Goal: Information Seeking & Learning: Learn about a topic

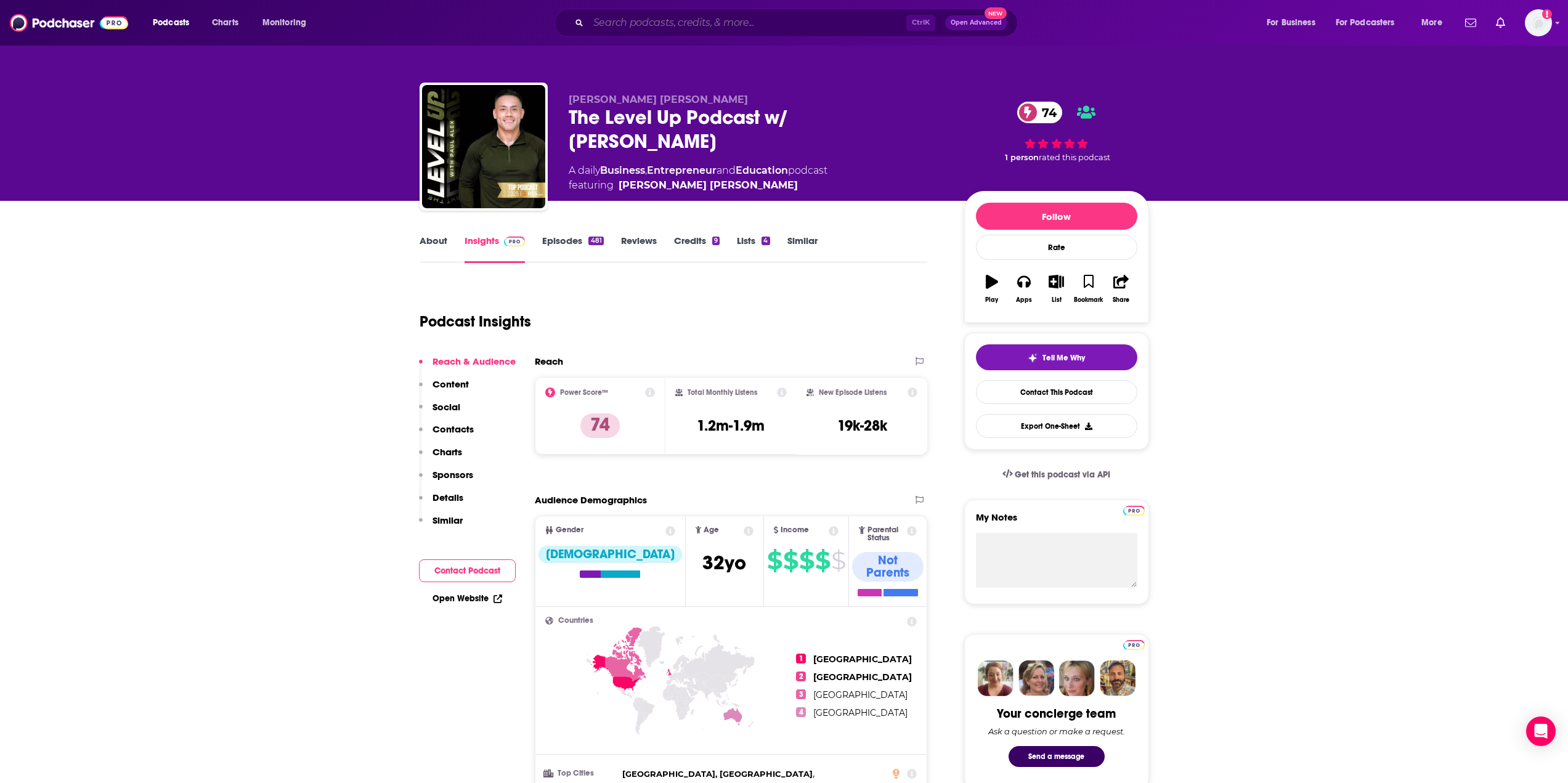
click at [607, 24] on input "Search podcasts, credits, & more..." at bounding box center [747, 22] width 318 height 20
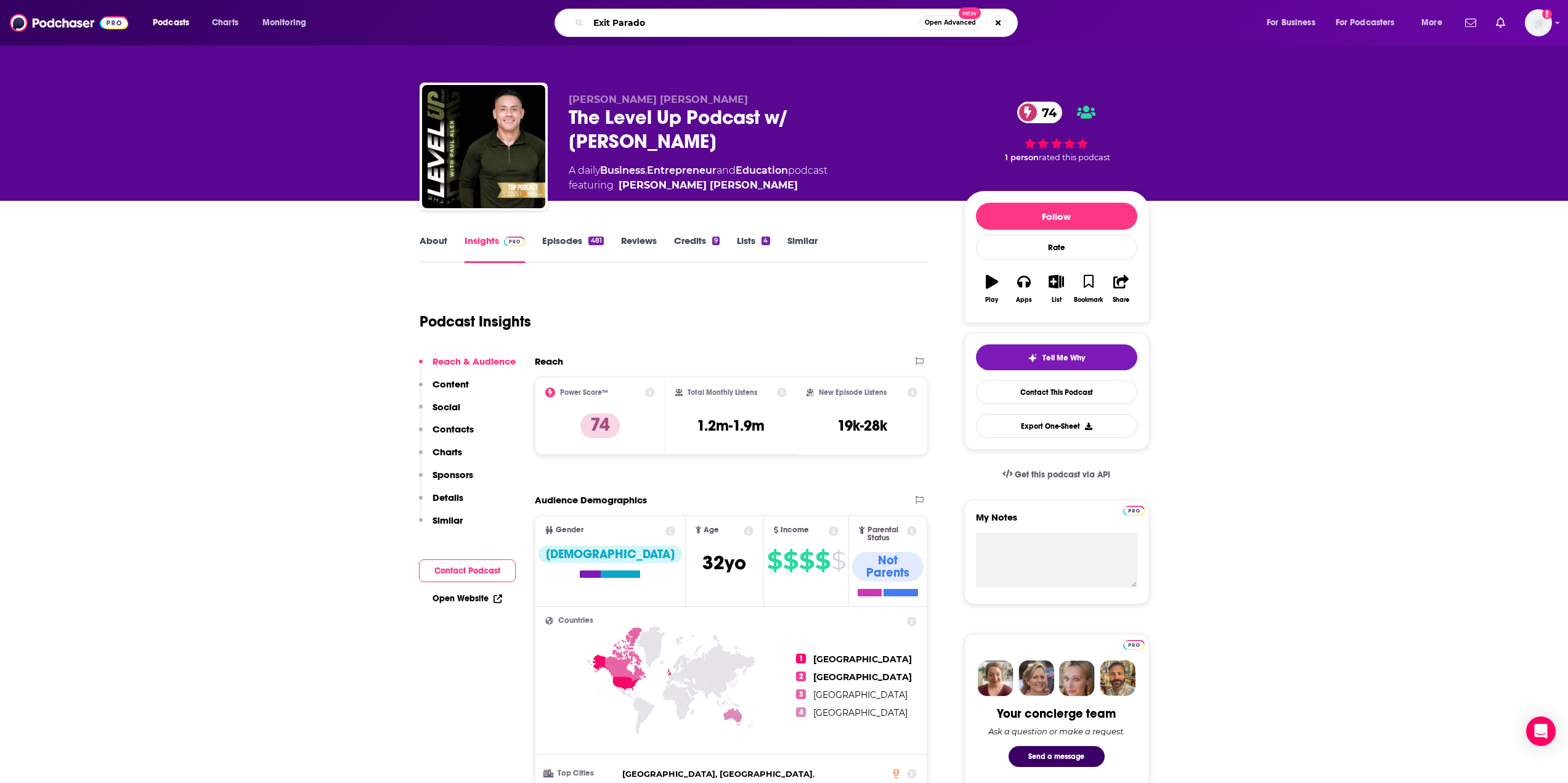
type input "Exit Paradox"
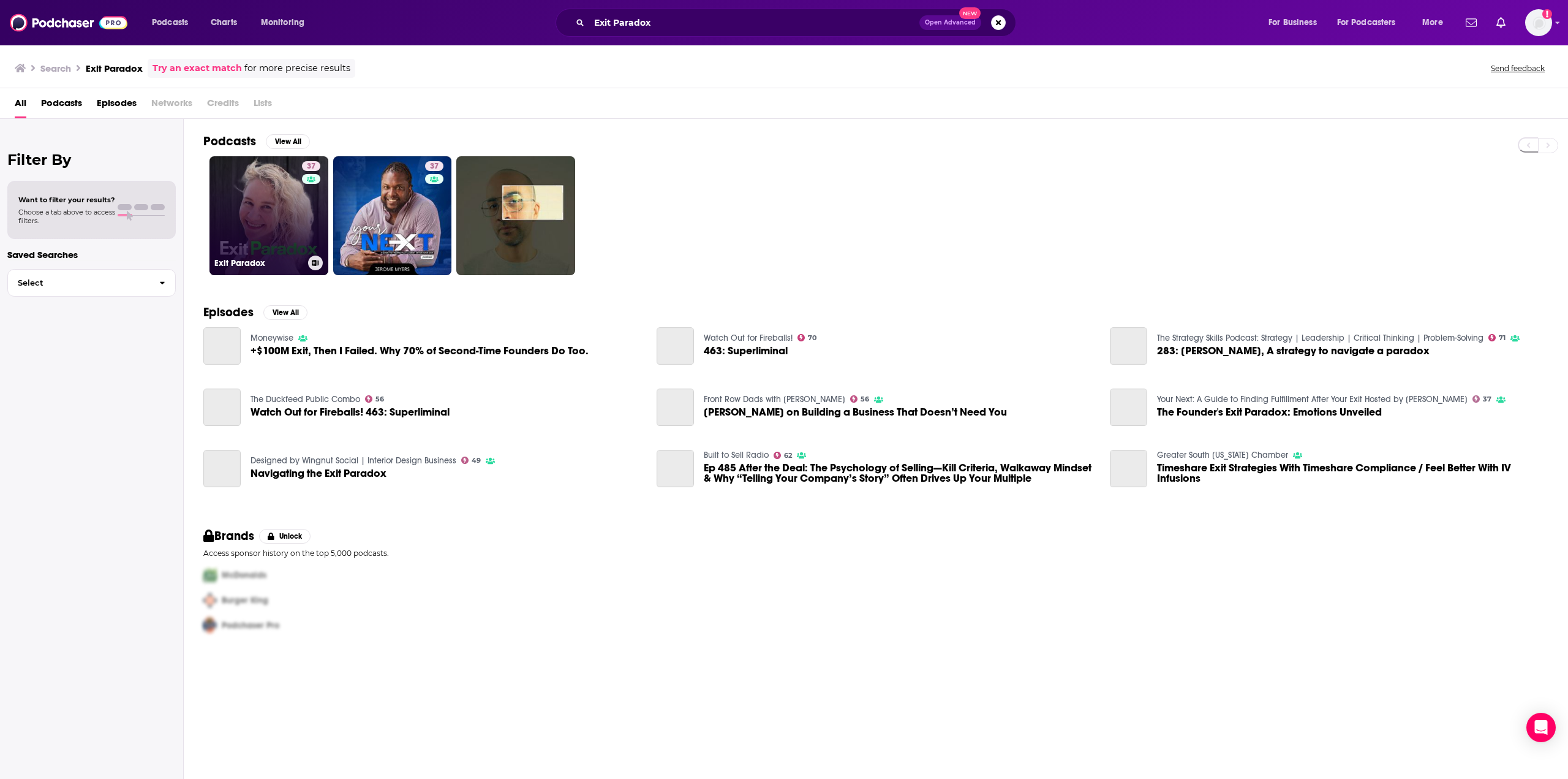
click at [252, 250] on link "37 Exit Paradox" at bounding box center [268, 215] width 119 height 119
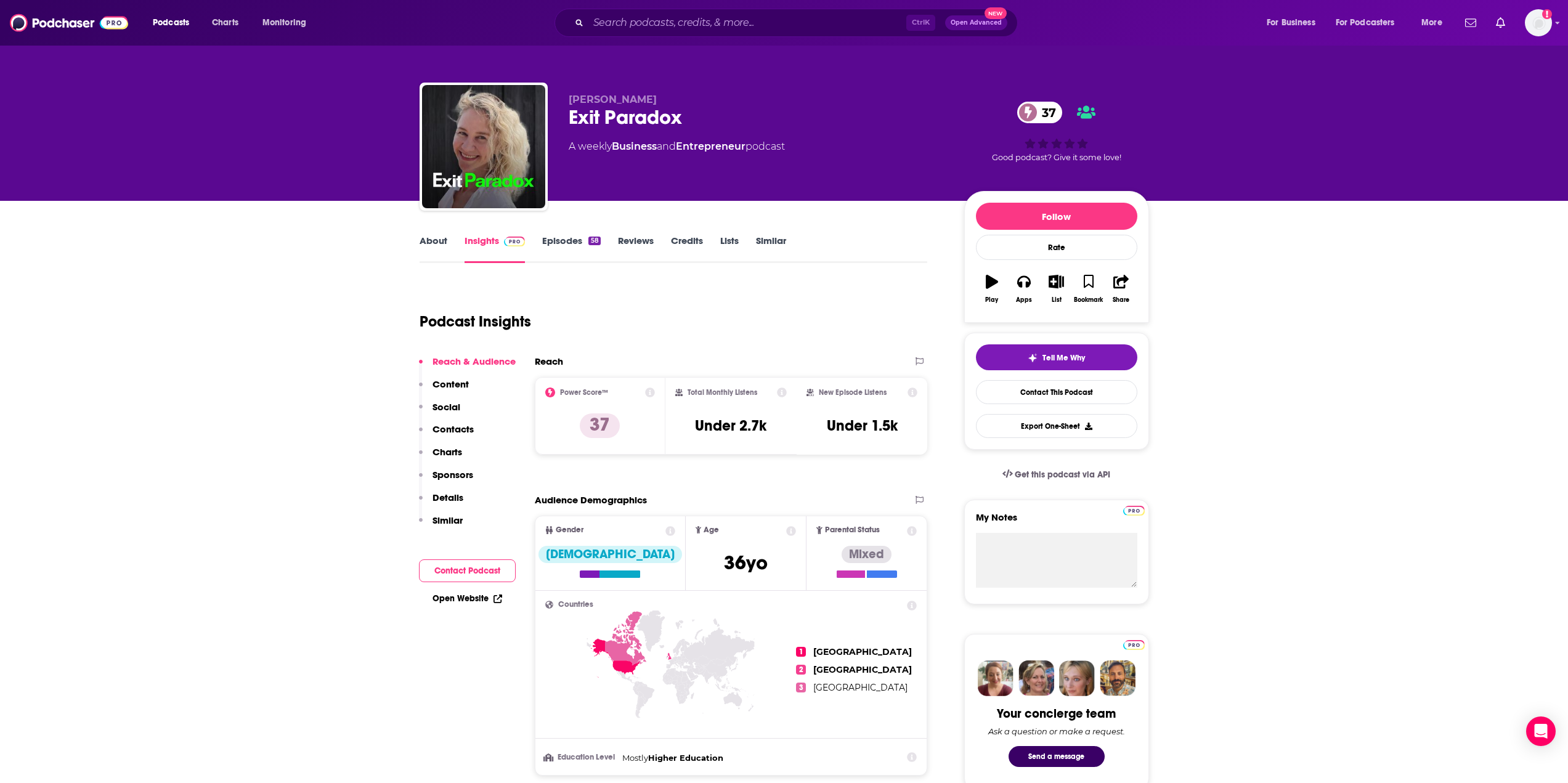
click at [579, 233] on div "About Insights Episodes 58 Reviews Credits Lists Similar" at bounding box center [674, 248] width 509 height 30
click at [560, 238] on link "Episodes 58" at bounding box center [571, 249] width 58 height 29
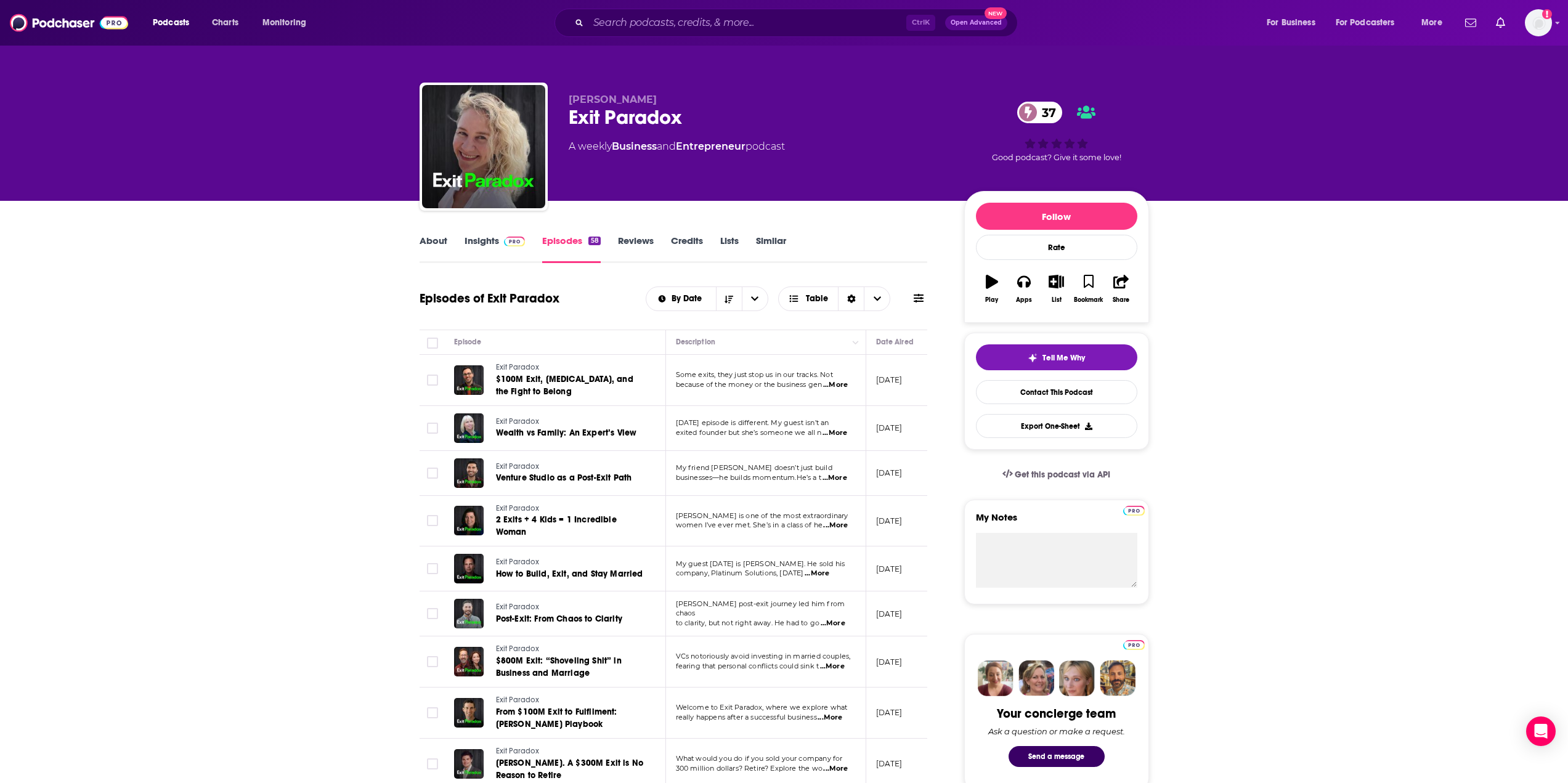
click at [483, 243] on link "Insights" at bounding box center [495, 249] width 61 height 29
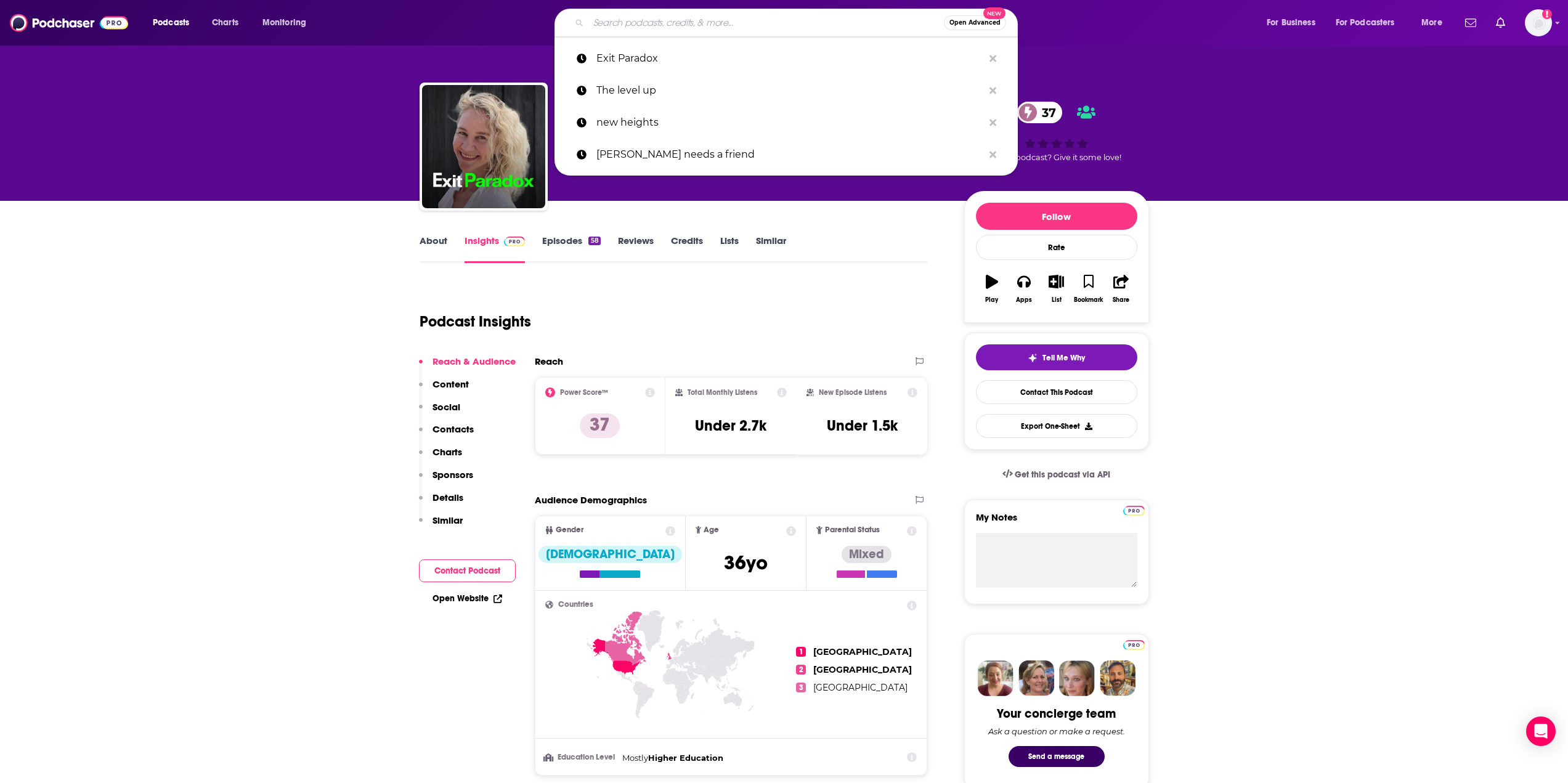
click at [674, 19] on input "Search podcasts, credits, & more..." at bounding box center [766, 22] width 355 height 20
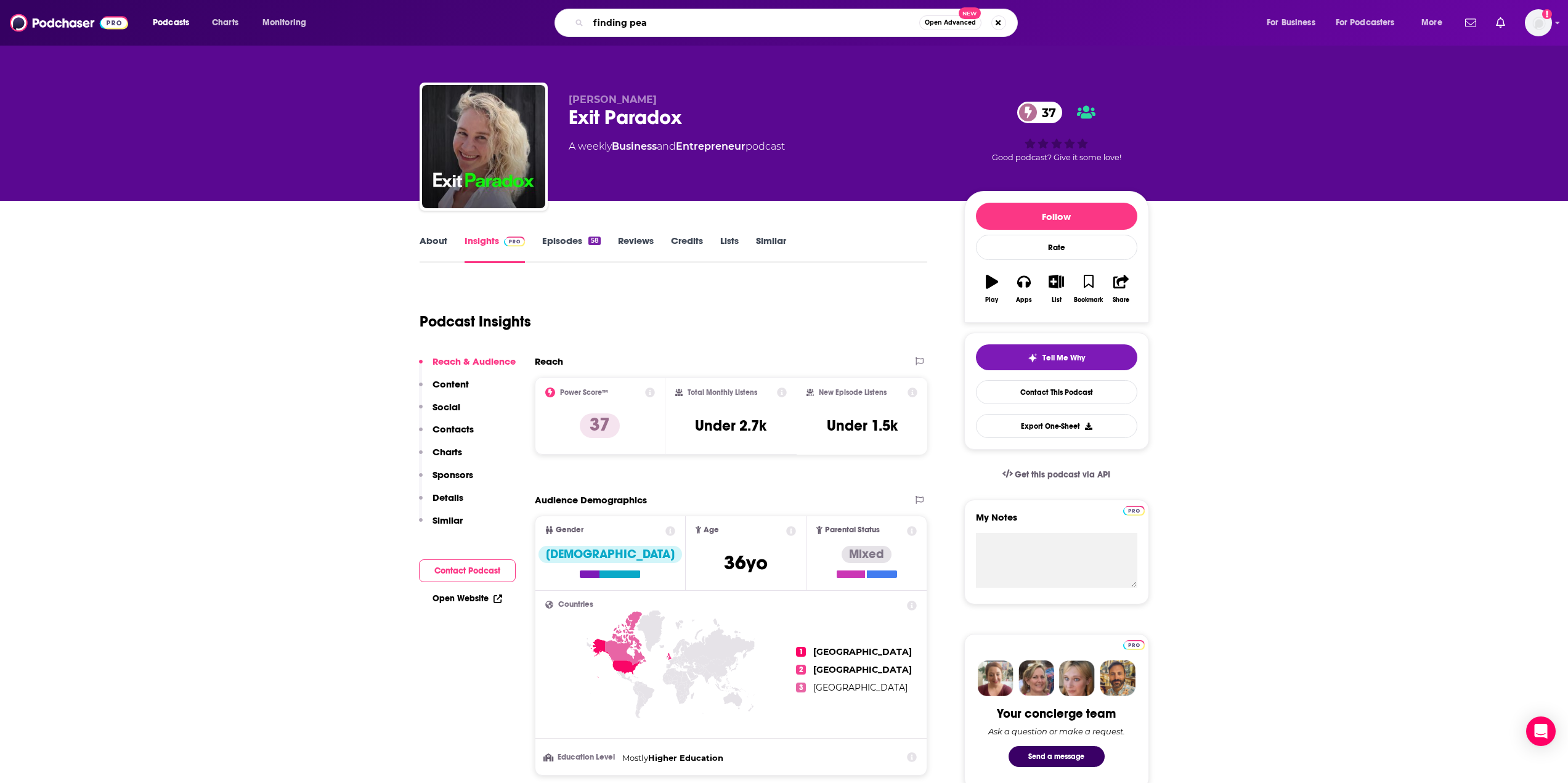
type input "finding peak"
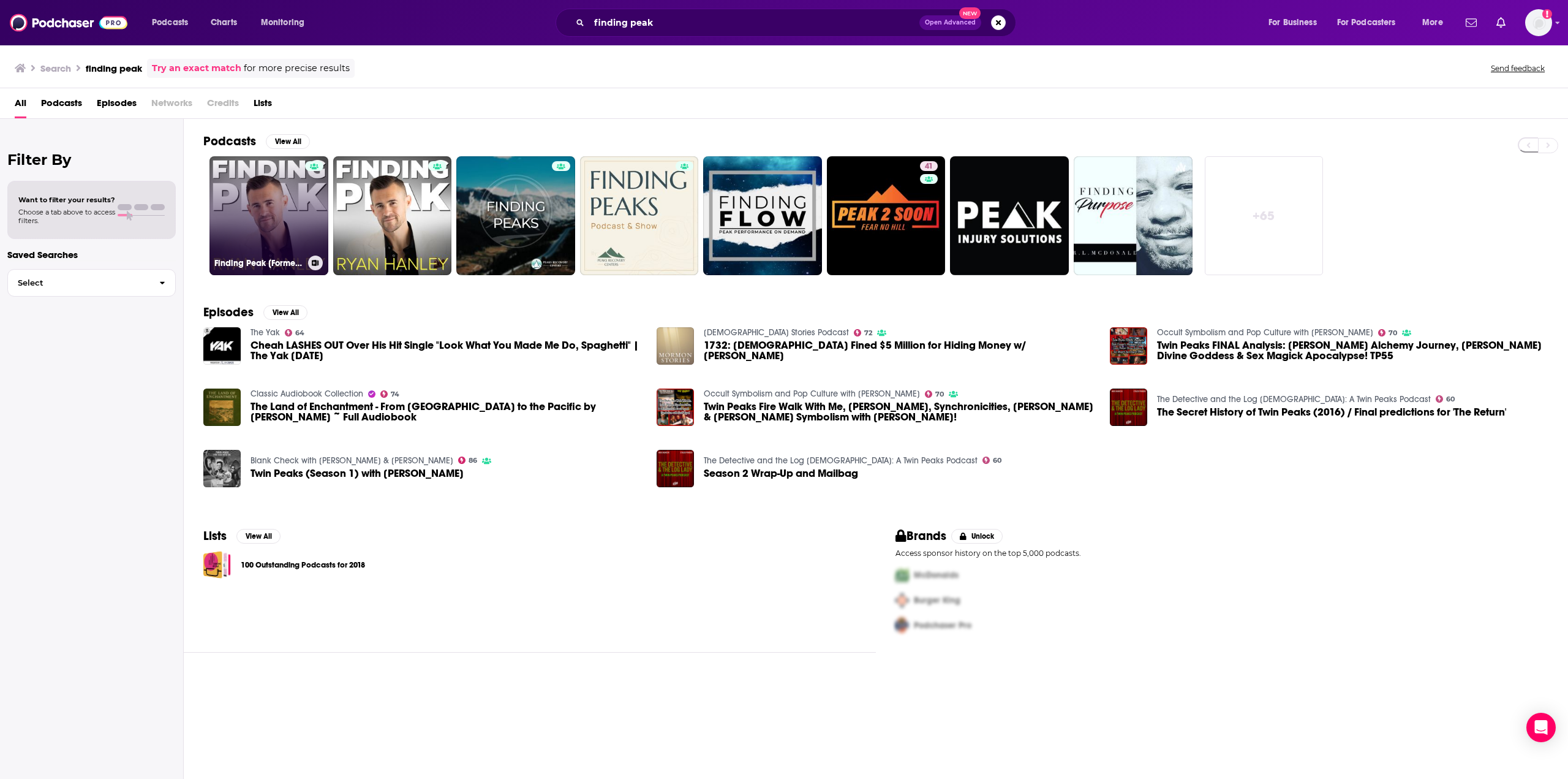
click at [260, 230] on link "Finding Peak [Formerly The [PERSON_NAME] Show]" at bounding box center [268, 215] width 119 height 119
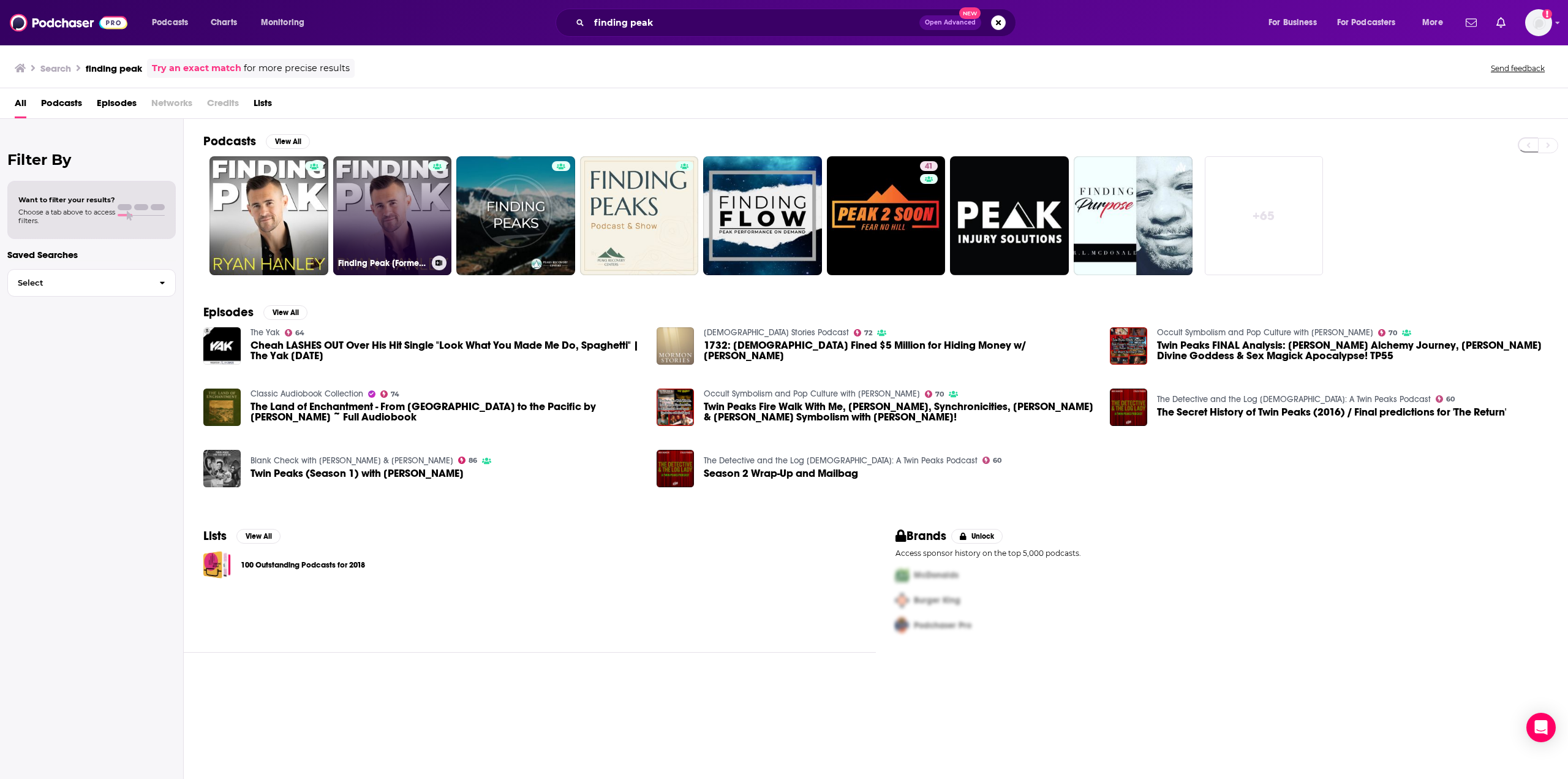
click at [378, 236] on link "Finding Peak [Formerly The [PERSON_NAME] Show]" at bounding box center [392, 215] width 119 height 119
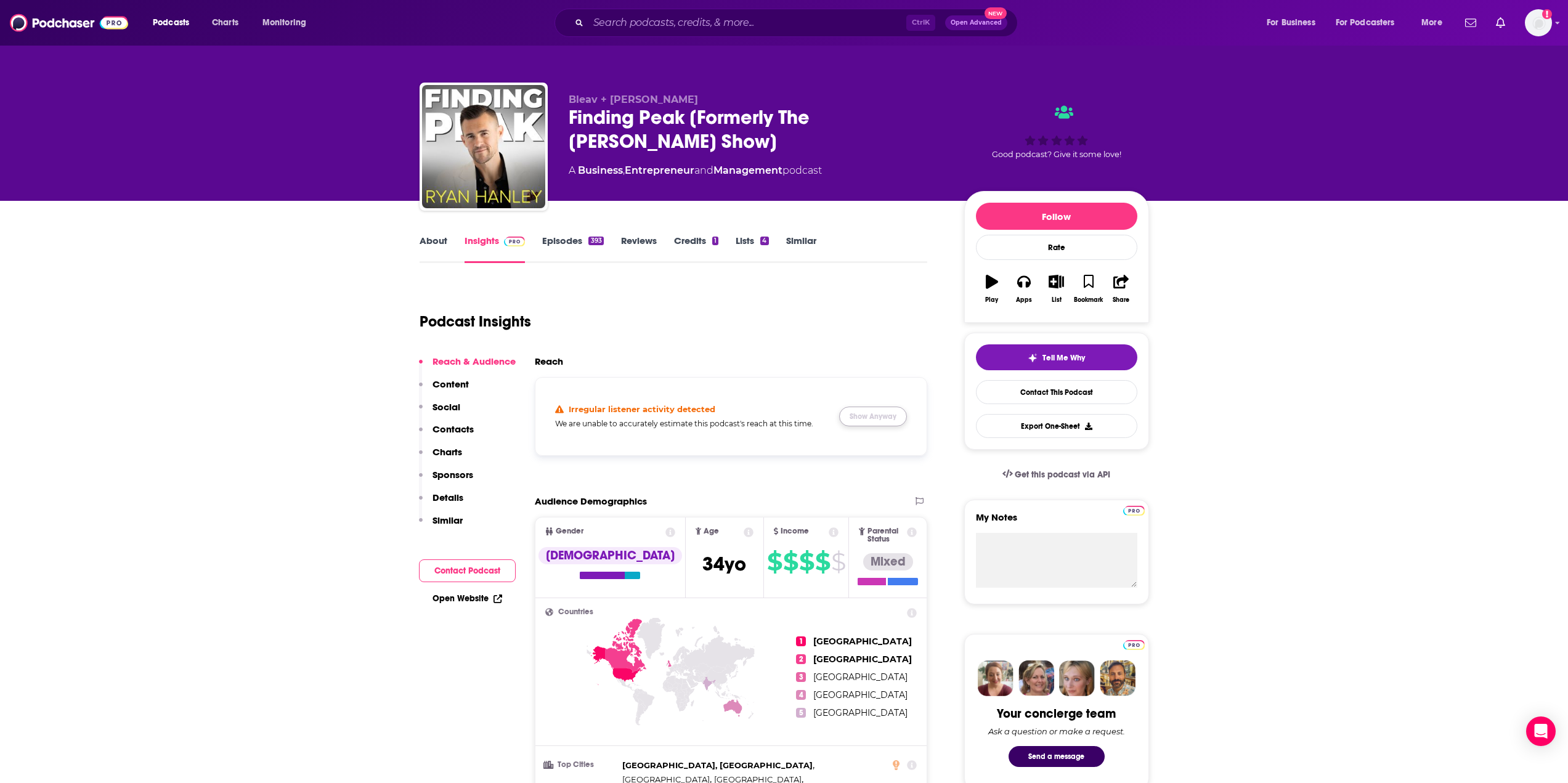
click at [872, 414] on button "Show Anyway" at bounding box center [874, 416] width 68 height 20
click at [560, 241] on link "Episodes 393" at bounding box center [572, 249] width 61 height 29
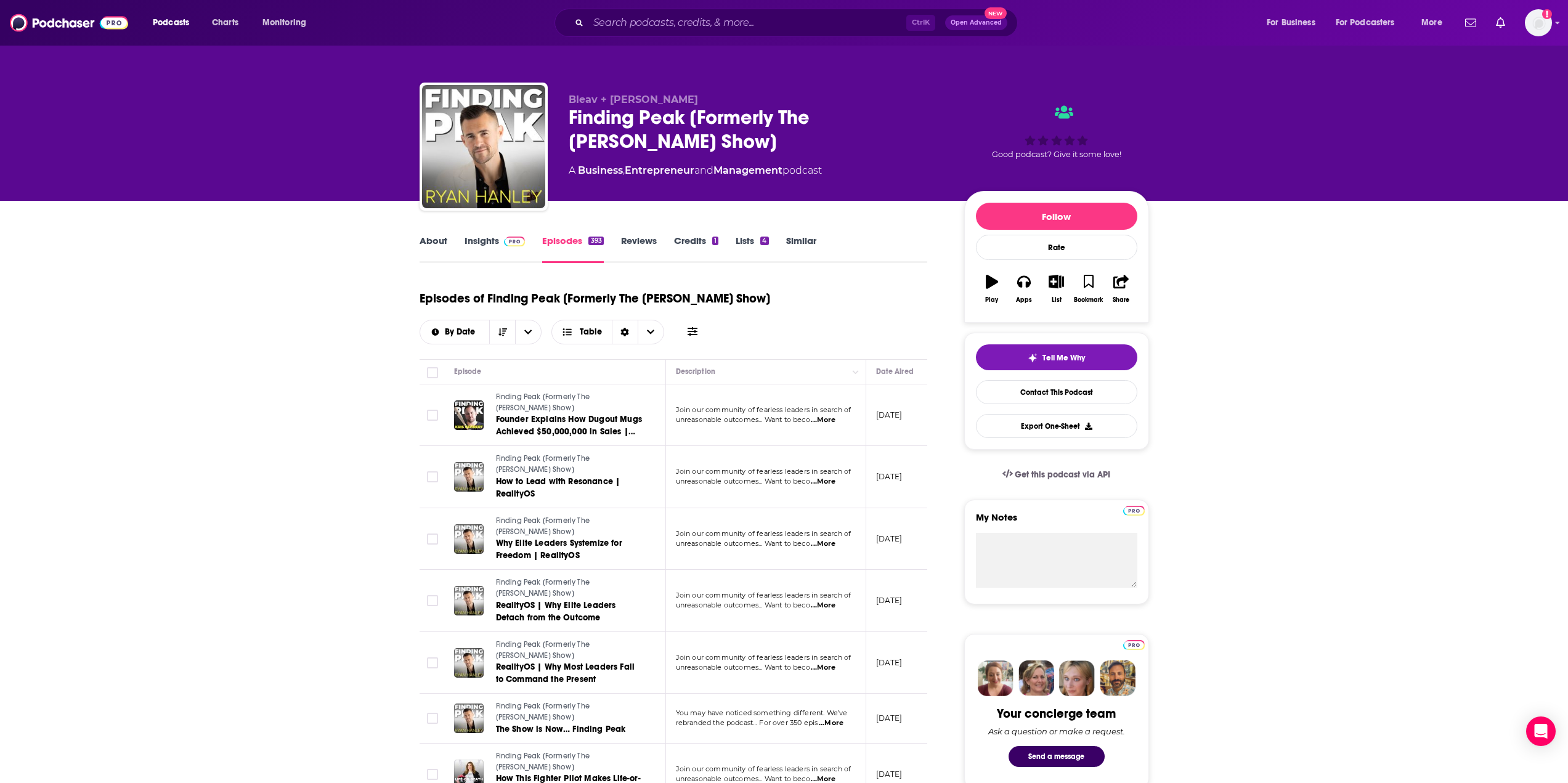
click at [476, 241] on link "Insights" at bounding box center [495, 249] width 61 height 29
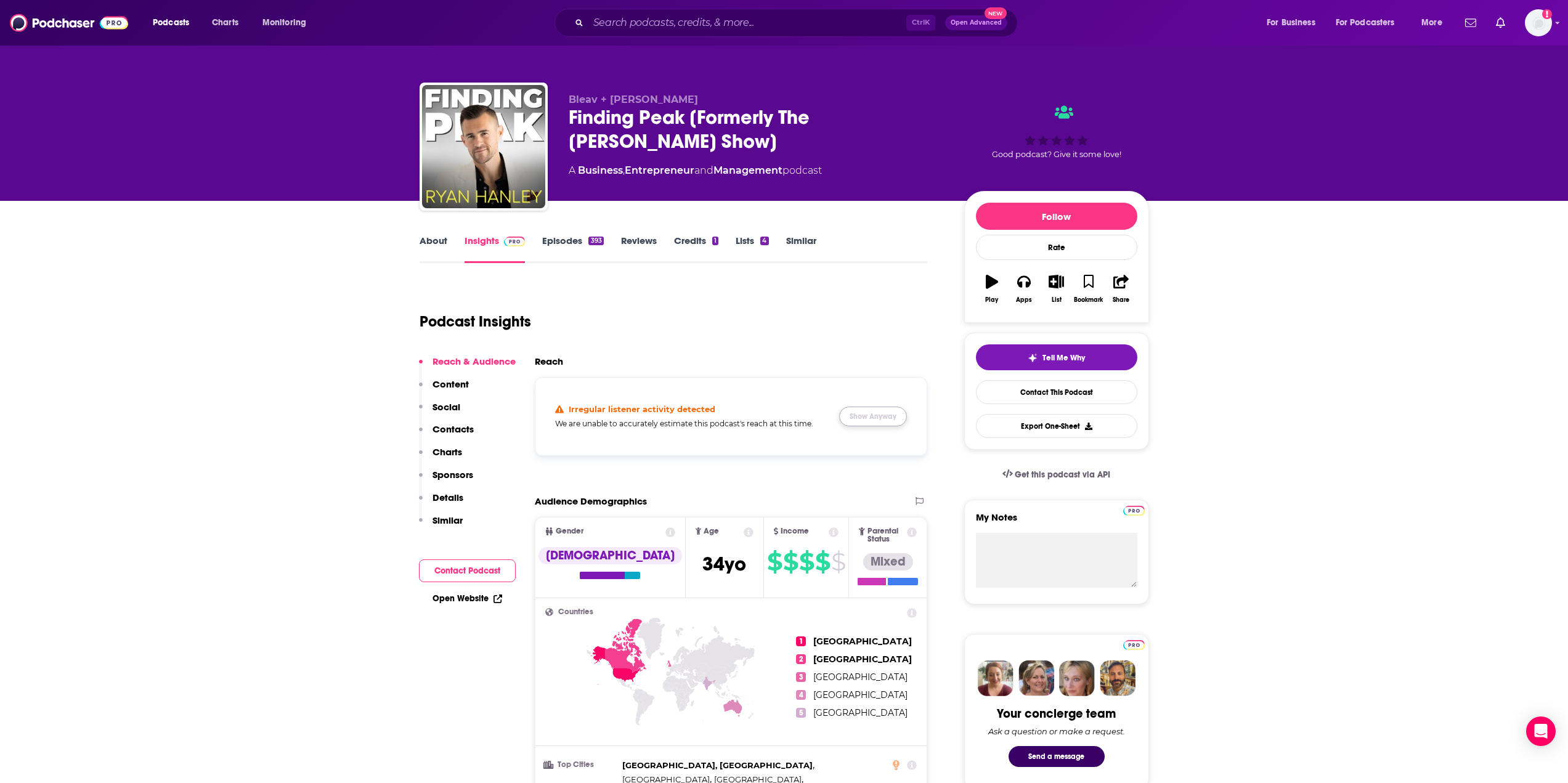
click at [862, 416] on button "Show Anyway" at bounding box center [874, 416] width 68 height 20
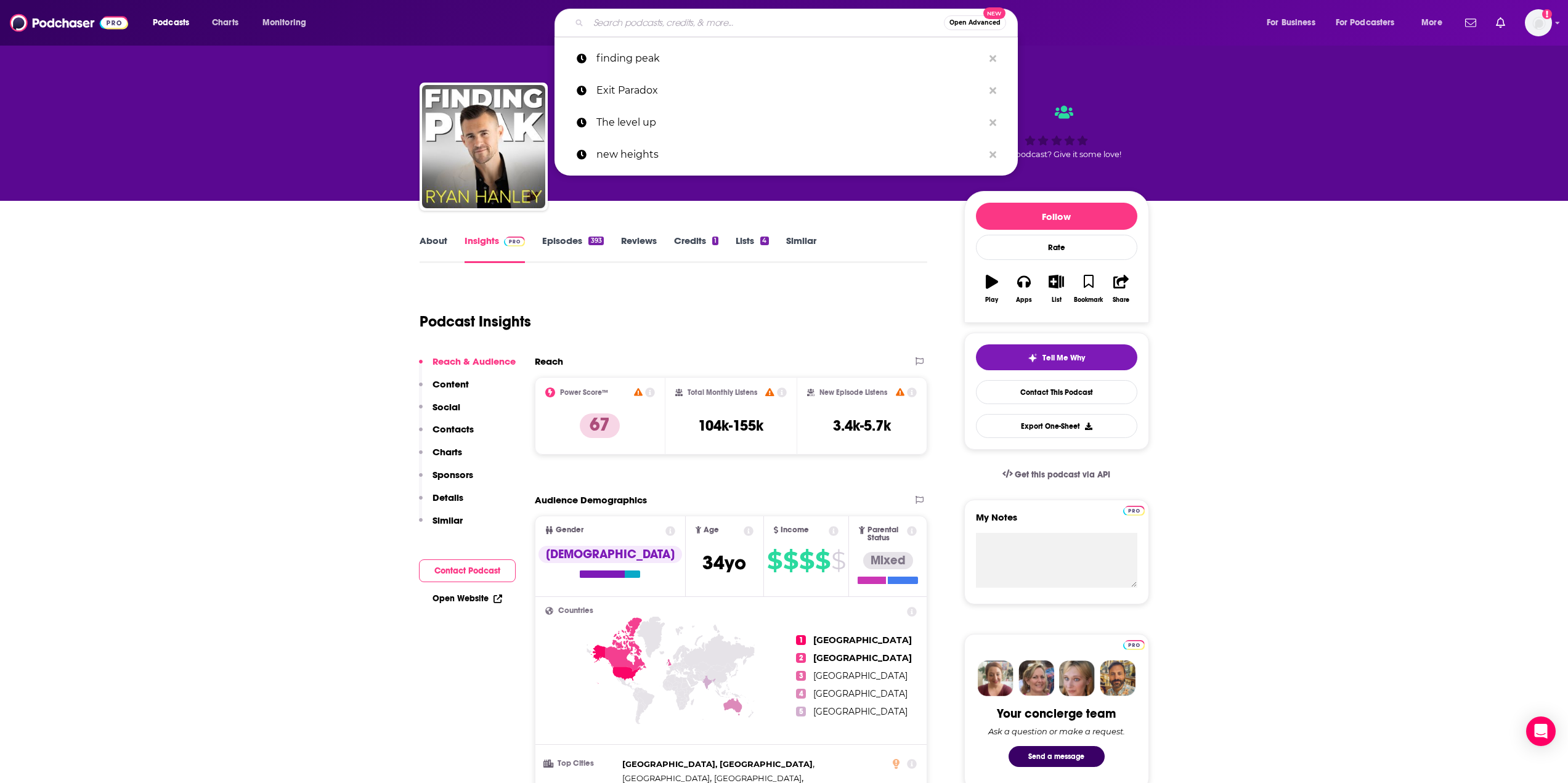
click at [606, 23] on input "Search podcasts, credits, & more..." at bounding box center [766, 22] width 355 height 20
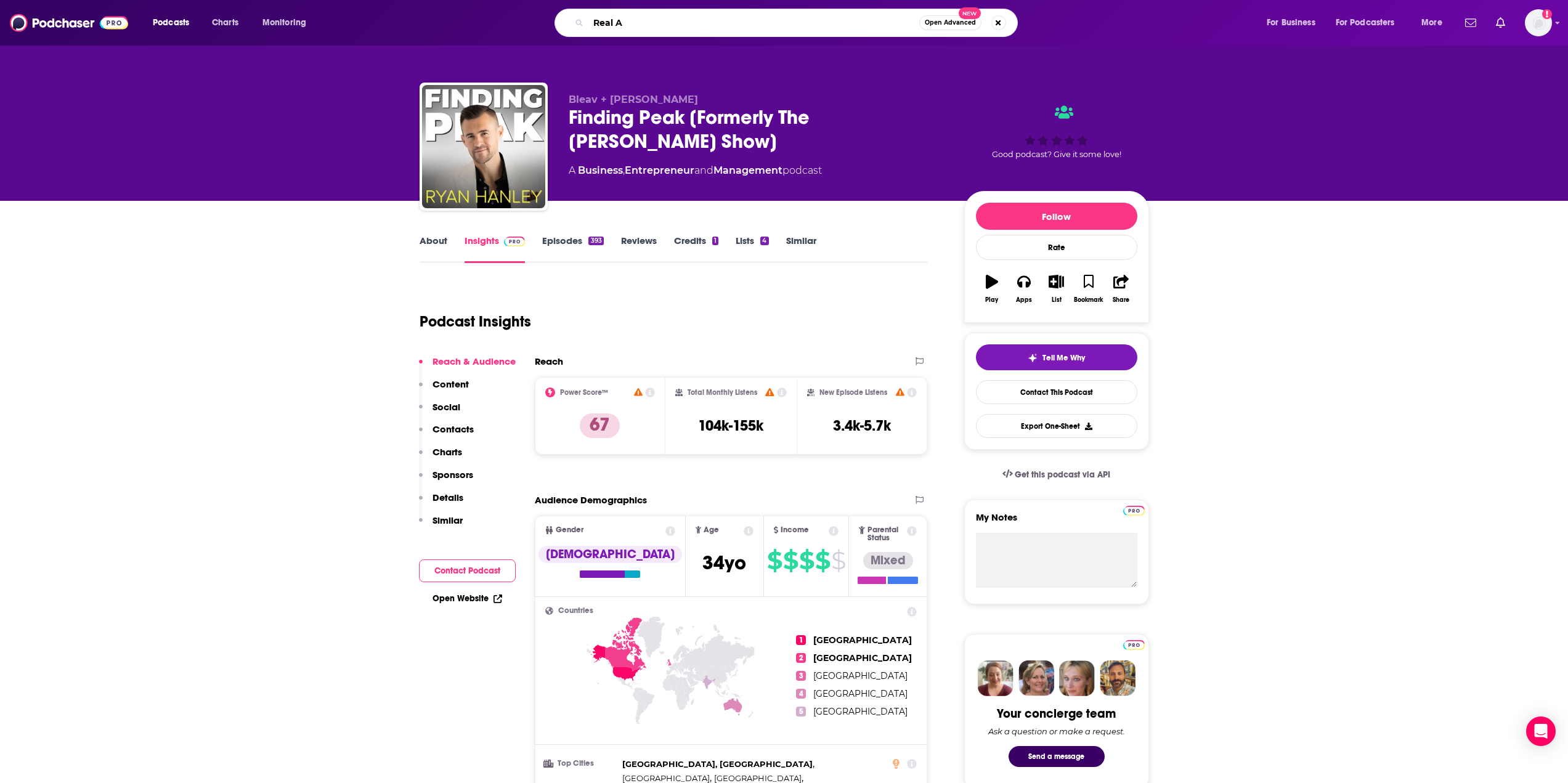
type input "Real AF"
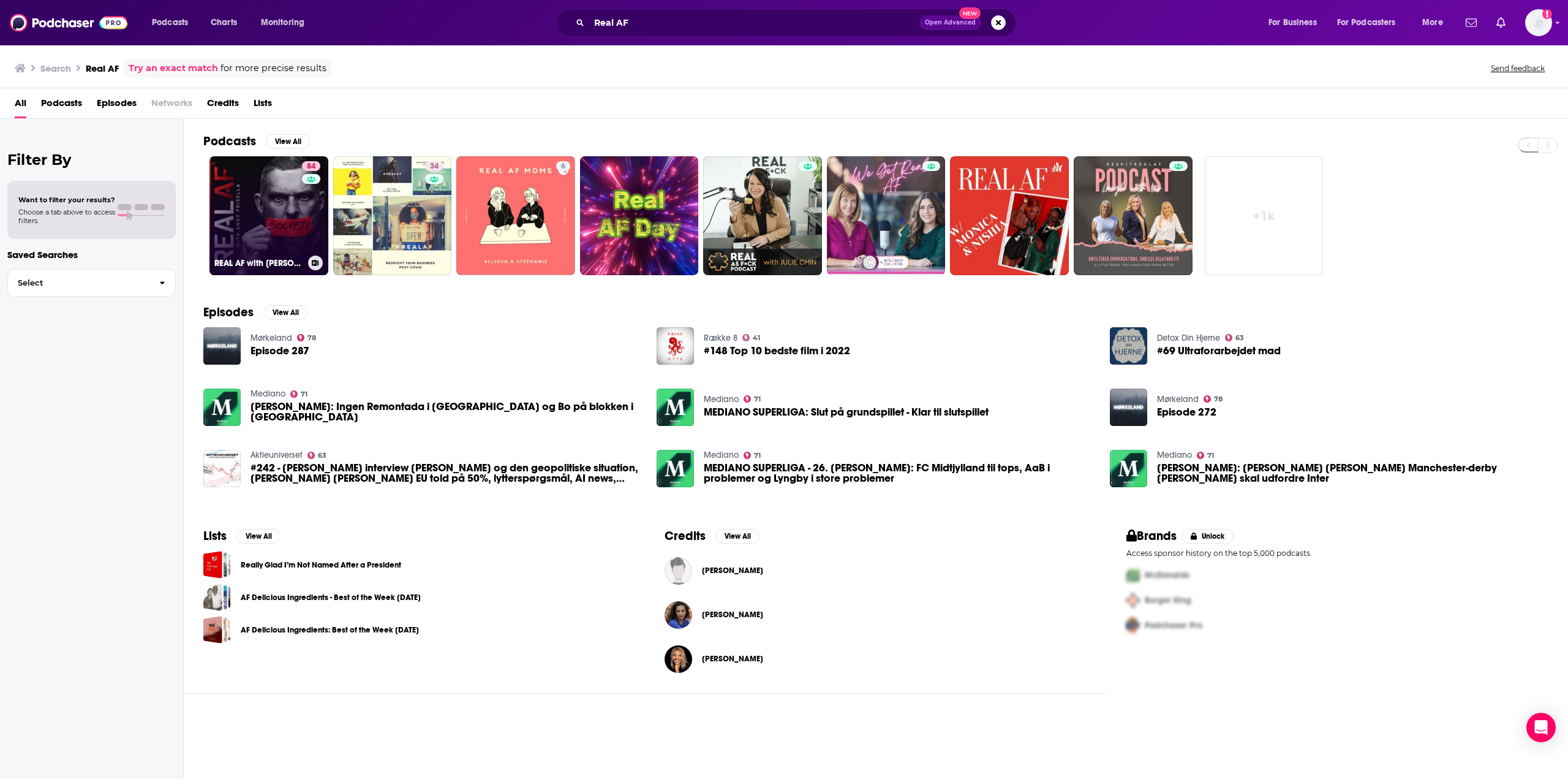
click at [281, 235] on link "84 REAL AF with [PERSON_NAME]" at bounding box center [268, 215] width 119 height 119
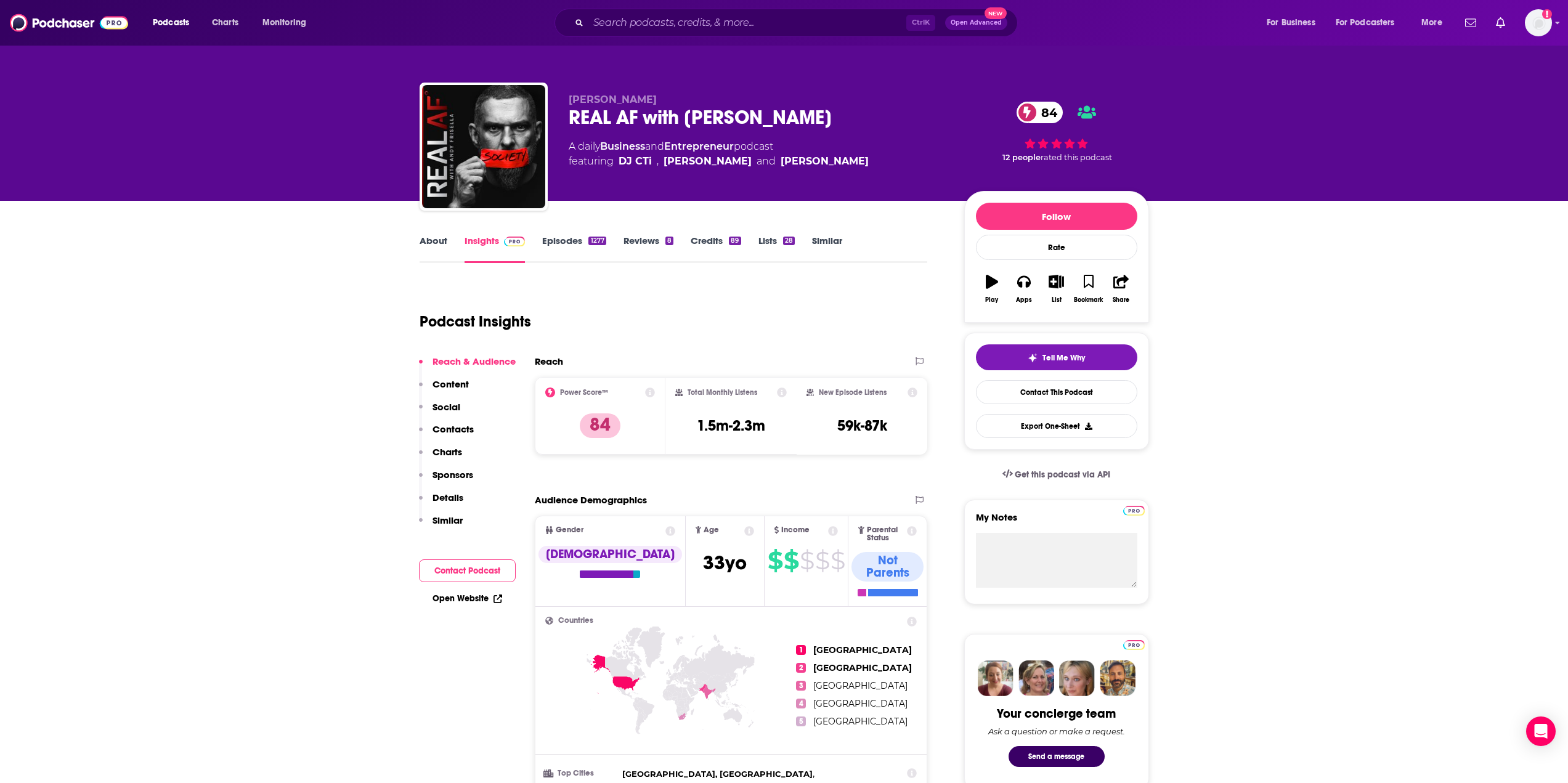
click at [430, 243] on link "About" at bounding box center [433, 249] width 28 height 29
